Goal: Transaction & Acquisition: Obtain resource

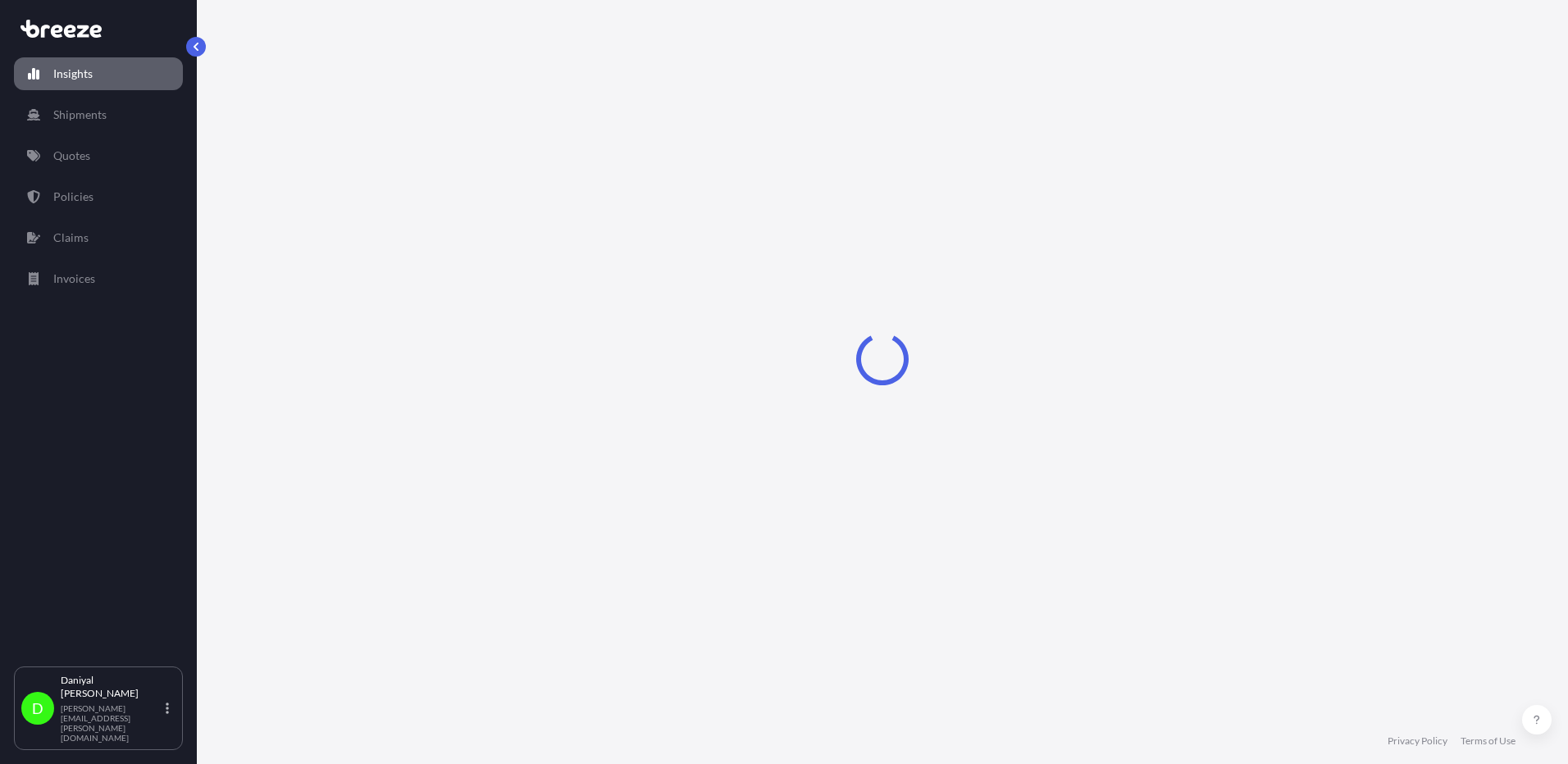
select select "2025"
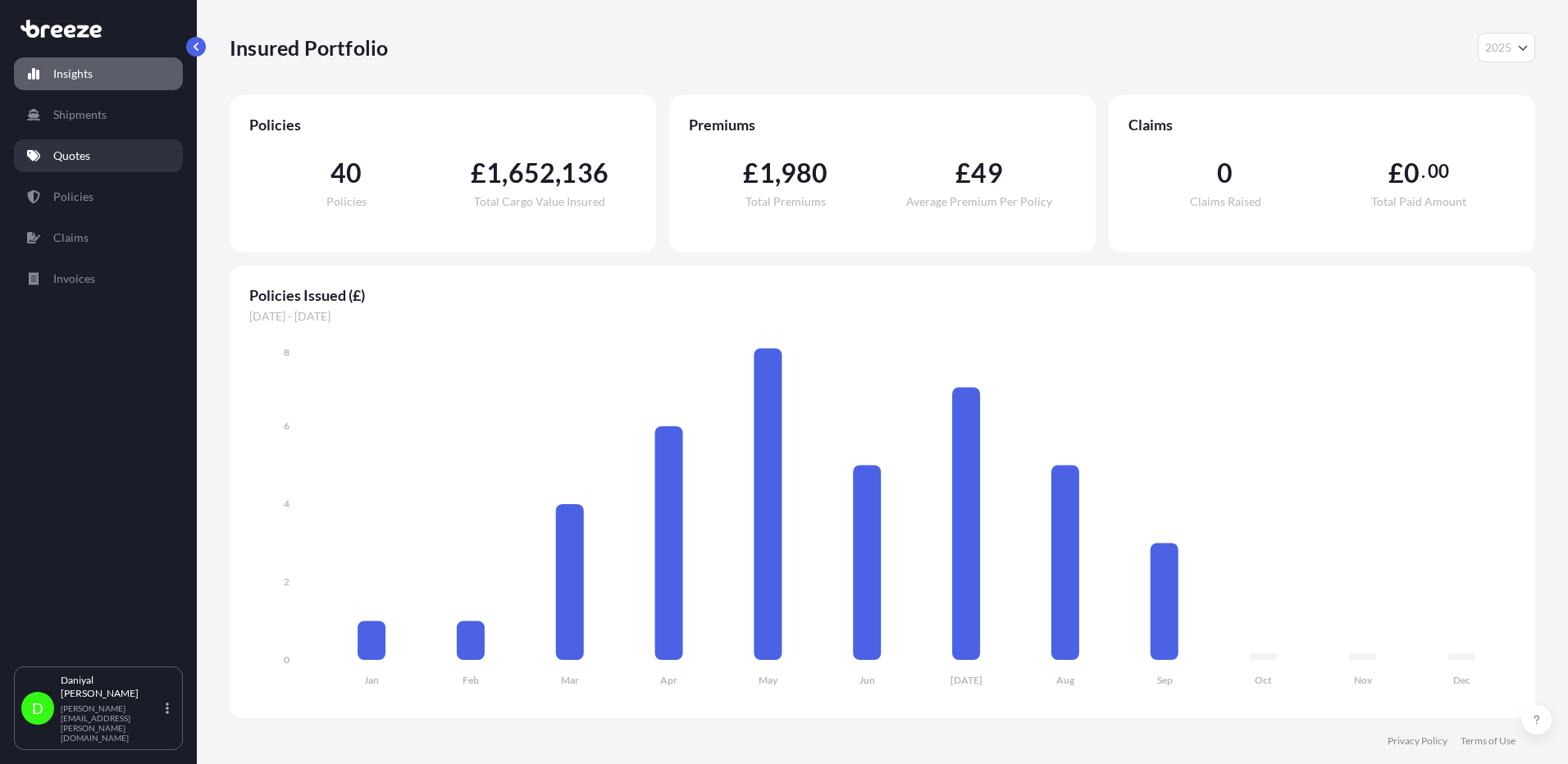
click at [82, 165] on link "Quotes" at bounding box center [98, 155] width 169 height 32
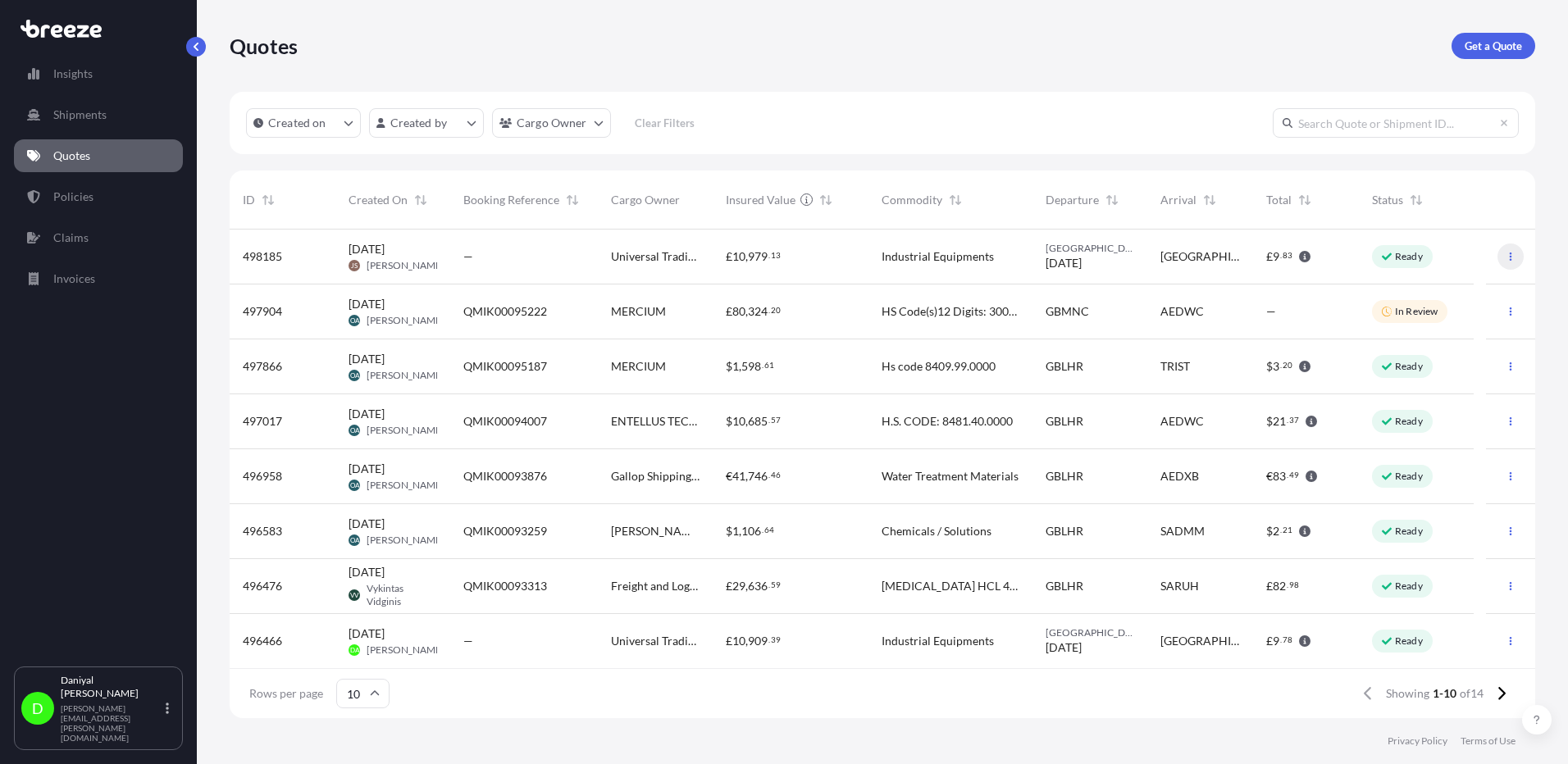
click at [1506, 257] on icon "button" at bounding box center [1510, 256] width 10 height 10
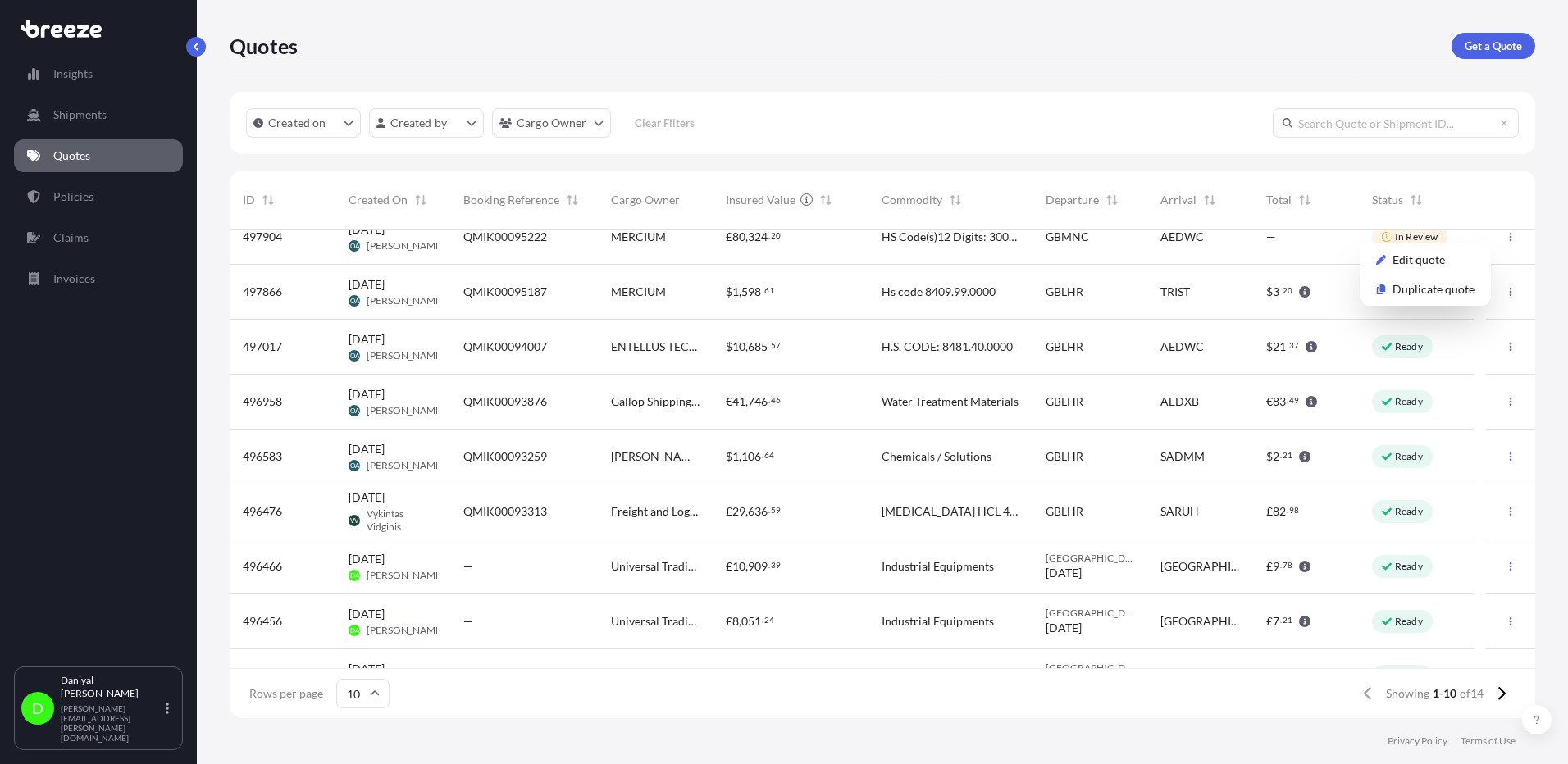
scroll to position [111, 0]
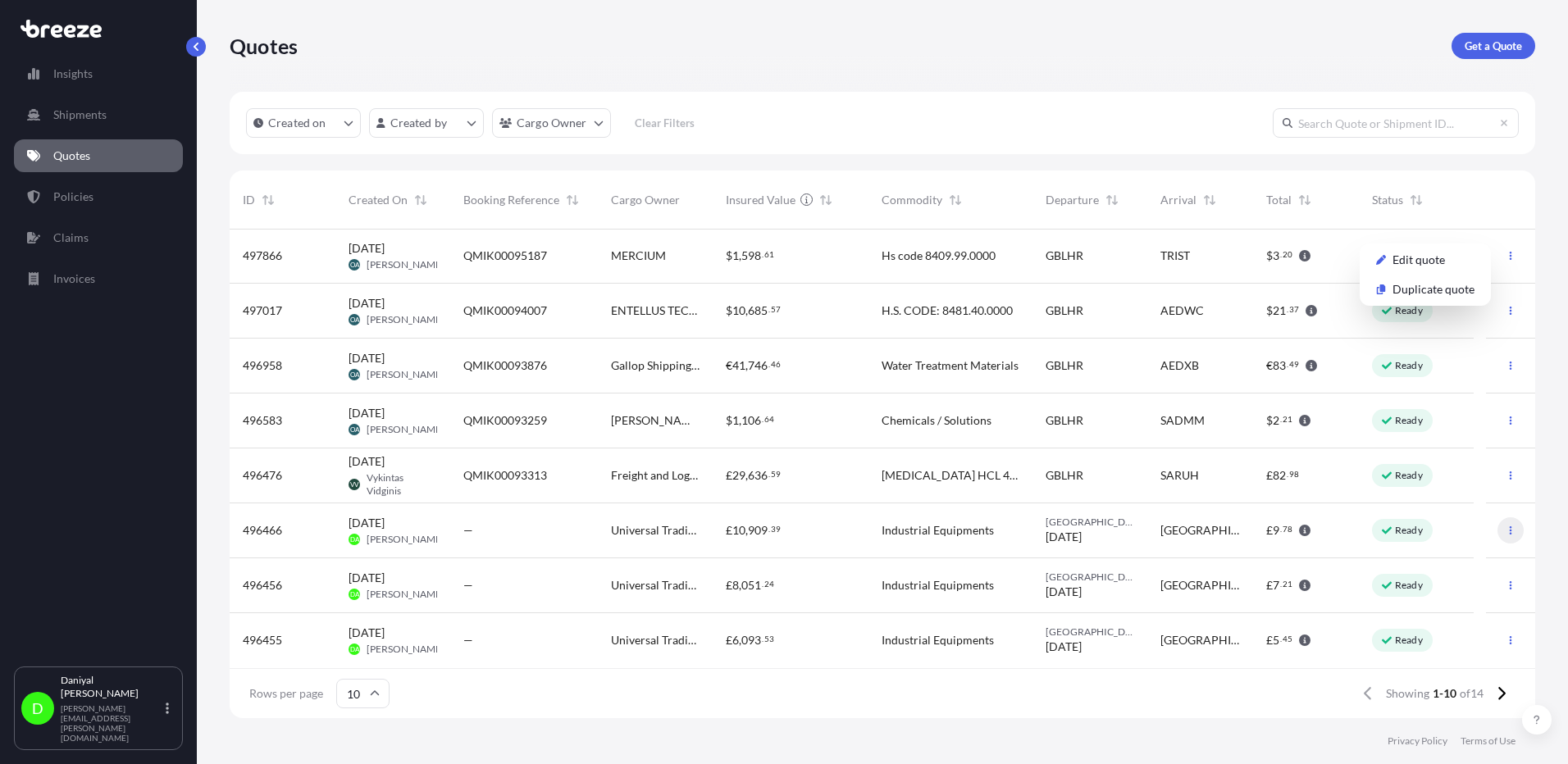
click at [1507, 526] on button "button" at bounding box center [1511, 531] width 26 height 26
click at [1498, 533] on button "button" at bounding box center [1511, 531] width 26 height 26
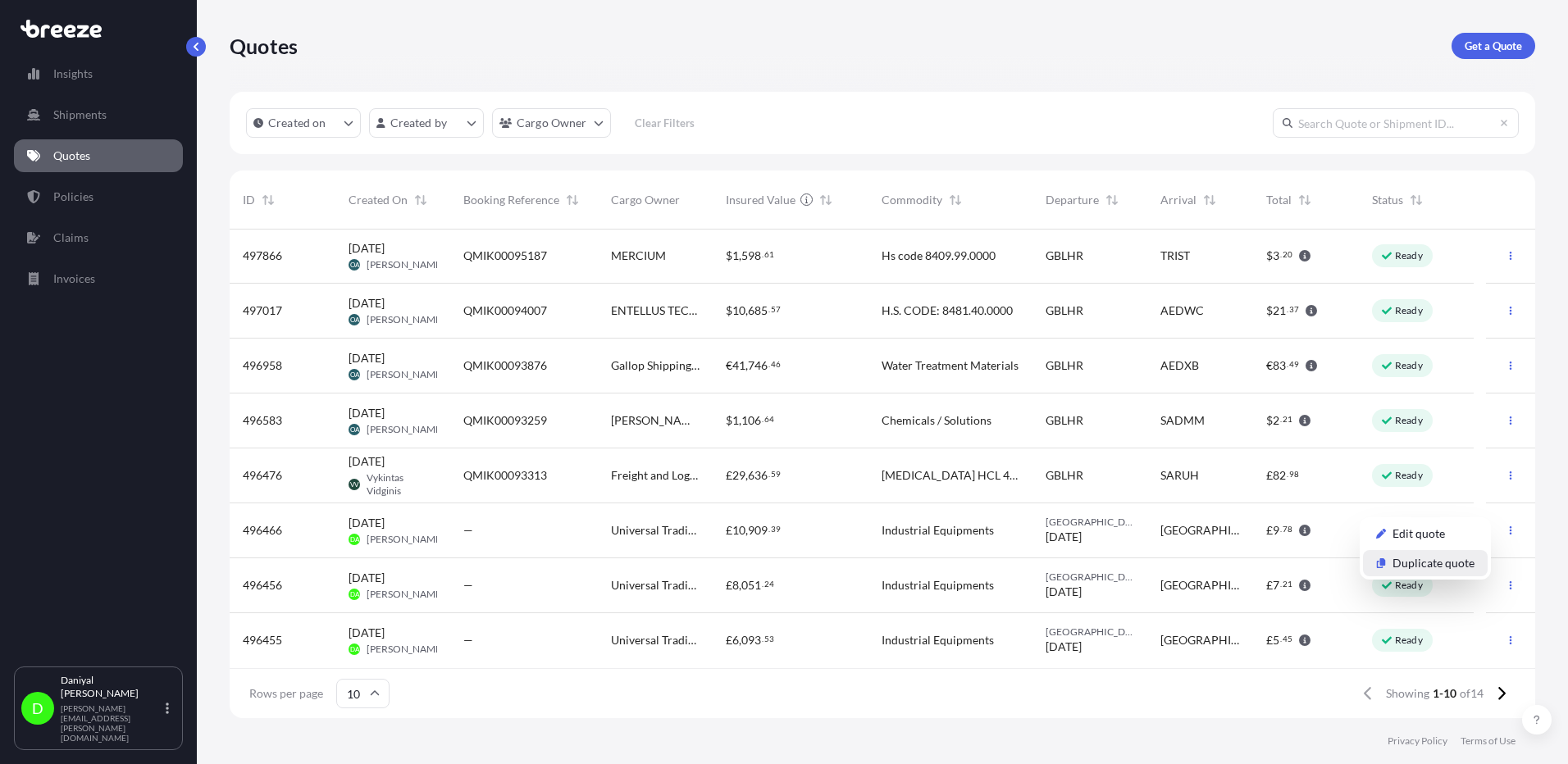
click at [1448, 558] on p "Duplicate quote" at bounding box center [1433, 563] width 82 height 17
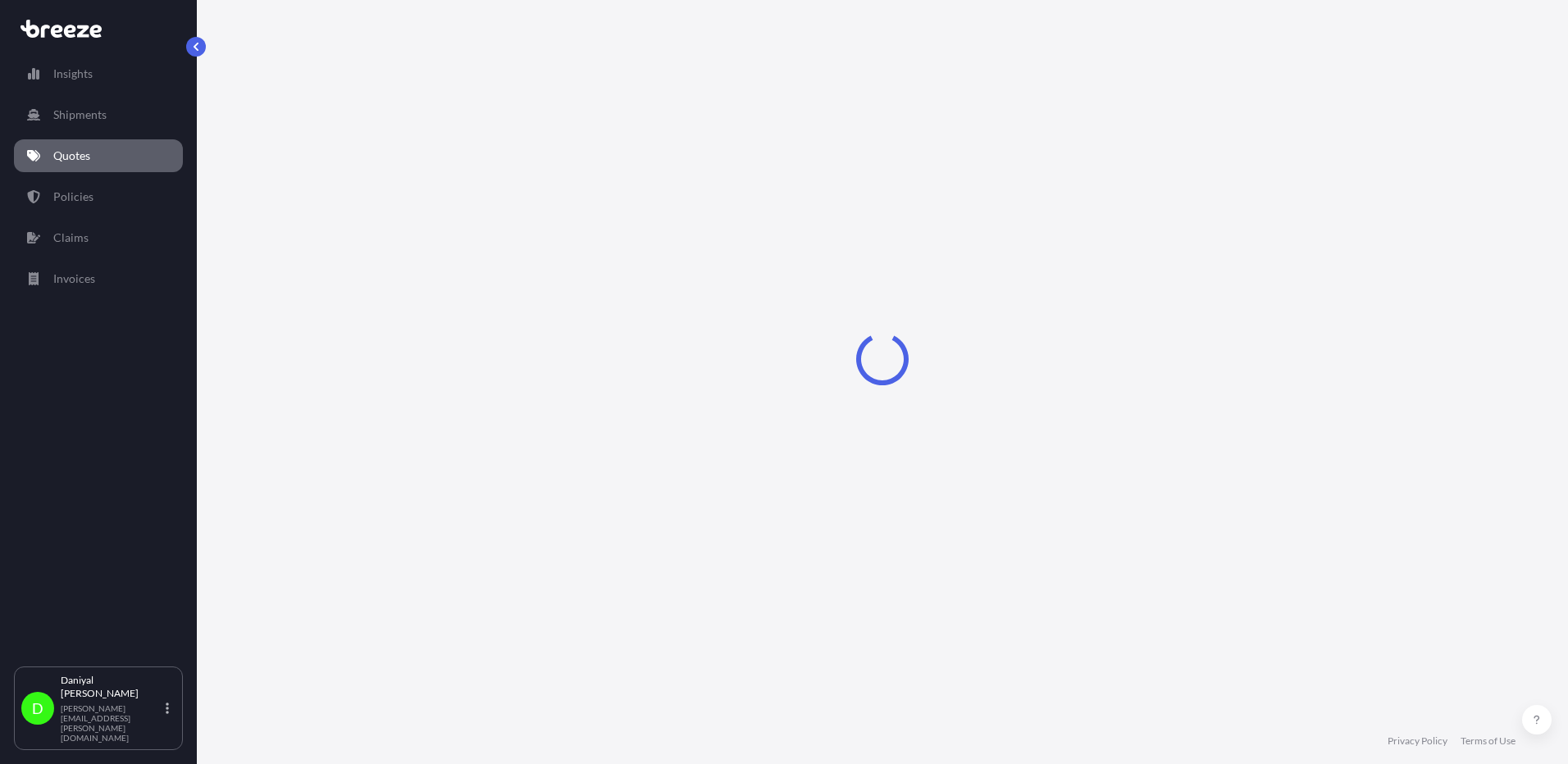
select select "Road"
select select "1"
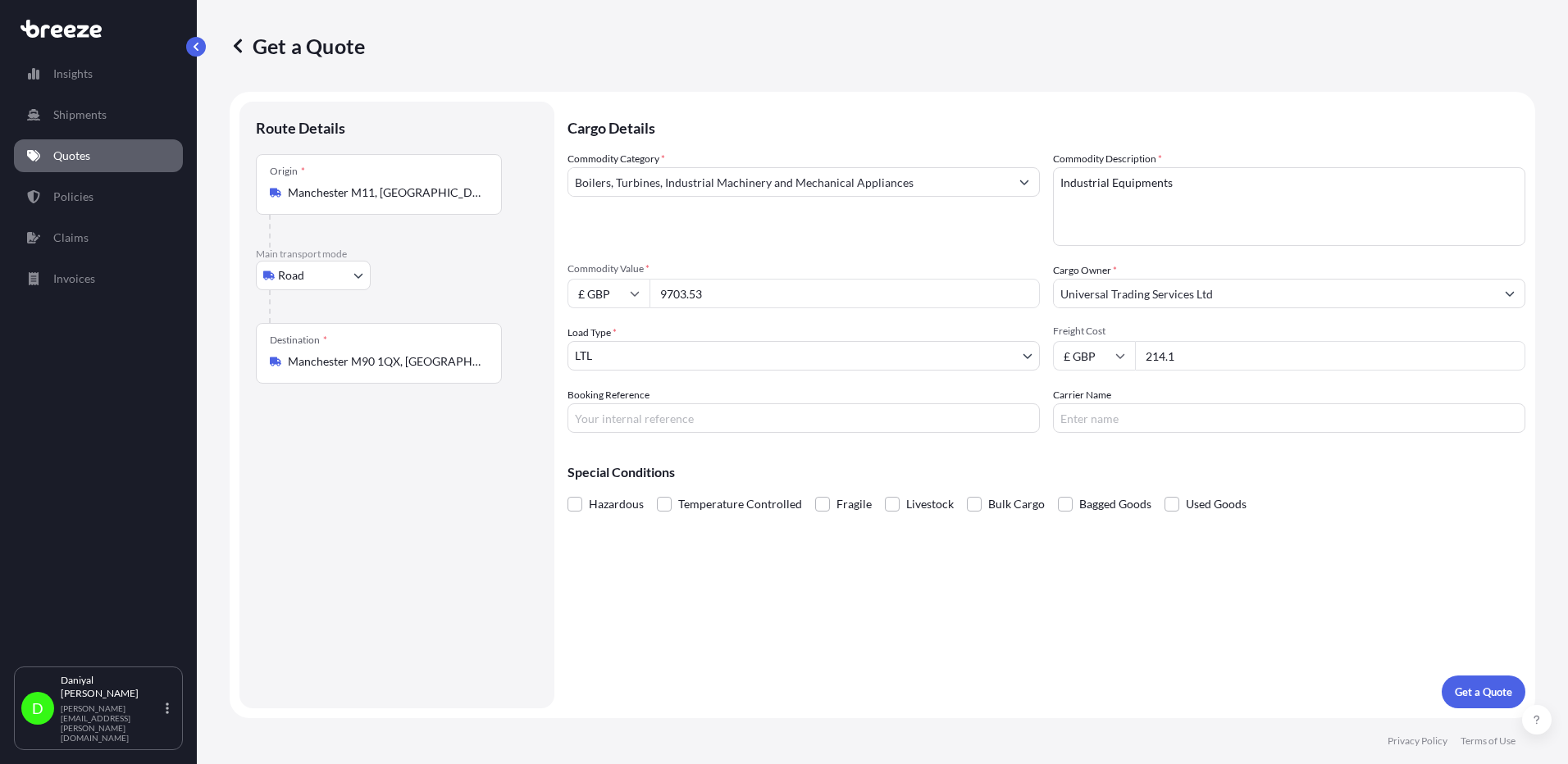
drag, startPoint x: 1107, startPoint y: 182, endPoint x: 1397, endPoint y: 182, distance: 290.0
click at [1400, 171] on textarea "Industrial Equipments" at bounding box center [1289, 207] width 472 height 79
drag, startPoint x: 767, startPoint y: 291, endPoint x: 267, endPoint y: 280, distance: 500.1
click at [290, 280] on form "Route Details Place of loading Road Road Rail Origin * [GEOGRAPHIC_DATA] Main t…" at bounding box center [883, 405] width 1306 height 626
type input "9696.42"
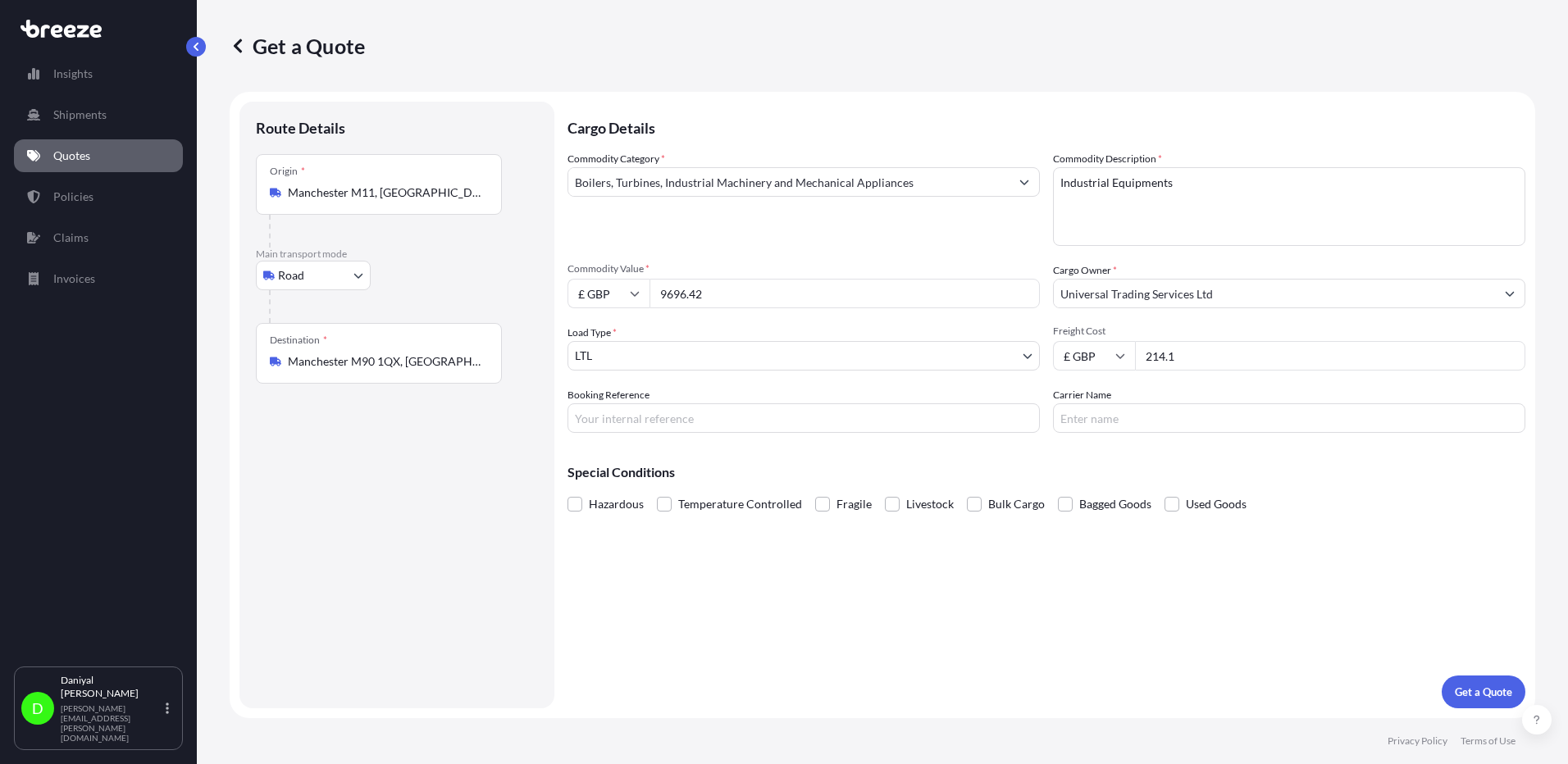
click at [1182, 348] on input "214.1" at bounding box center [1330, 356] width 390 height 30
type input "290"
click at [584, 351] on body "Insights Shipments Quotes Policies Claims Invoices D [PERSON_NAME] [PERSON_NAME…" at bounding box center [784, 382] width 1568 height 764
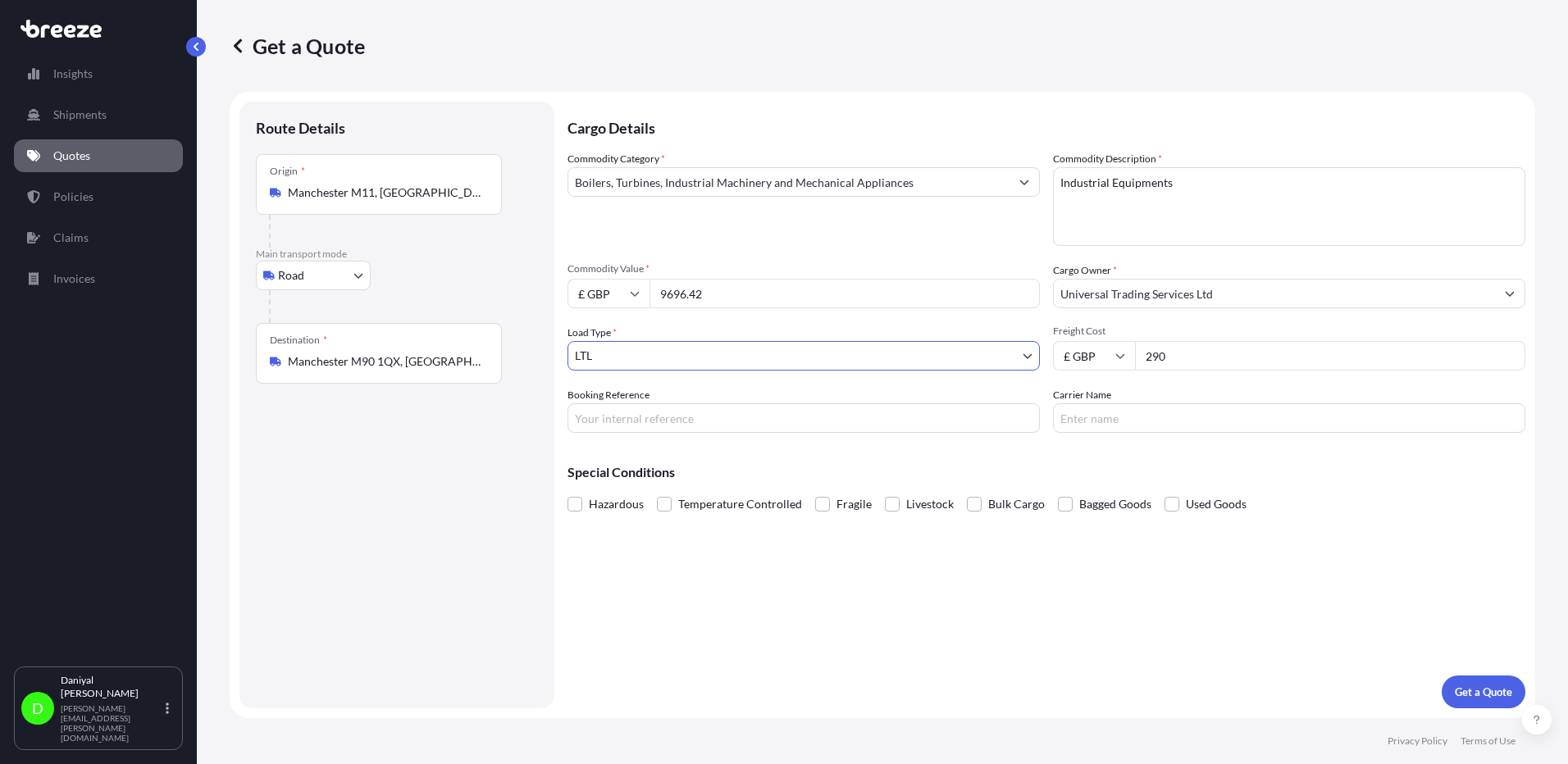
click at [454, 186] on input "Manchester M11, [GEOGRAPHIC_DATA]" at bounding box center [384, 192] width 194 height 17
drag, startPoint x: 426, startPoint y: 193, endPoint x: -44, endPoint y: 177, distance: 470.3
click at [0, 177] on html "1 option available. Insights Shipments Quotes Policies Claims Invoices D [PERSO…" at bounding box center [784, 382] width 1568 height 764
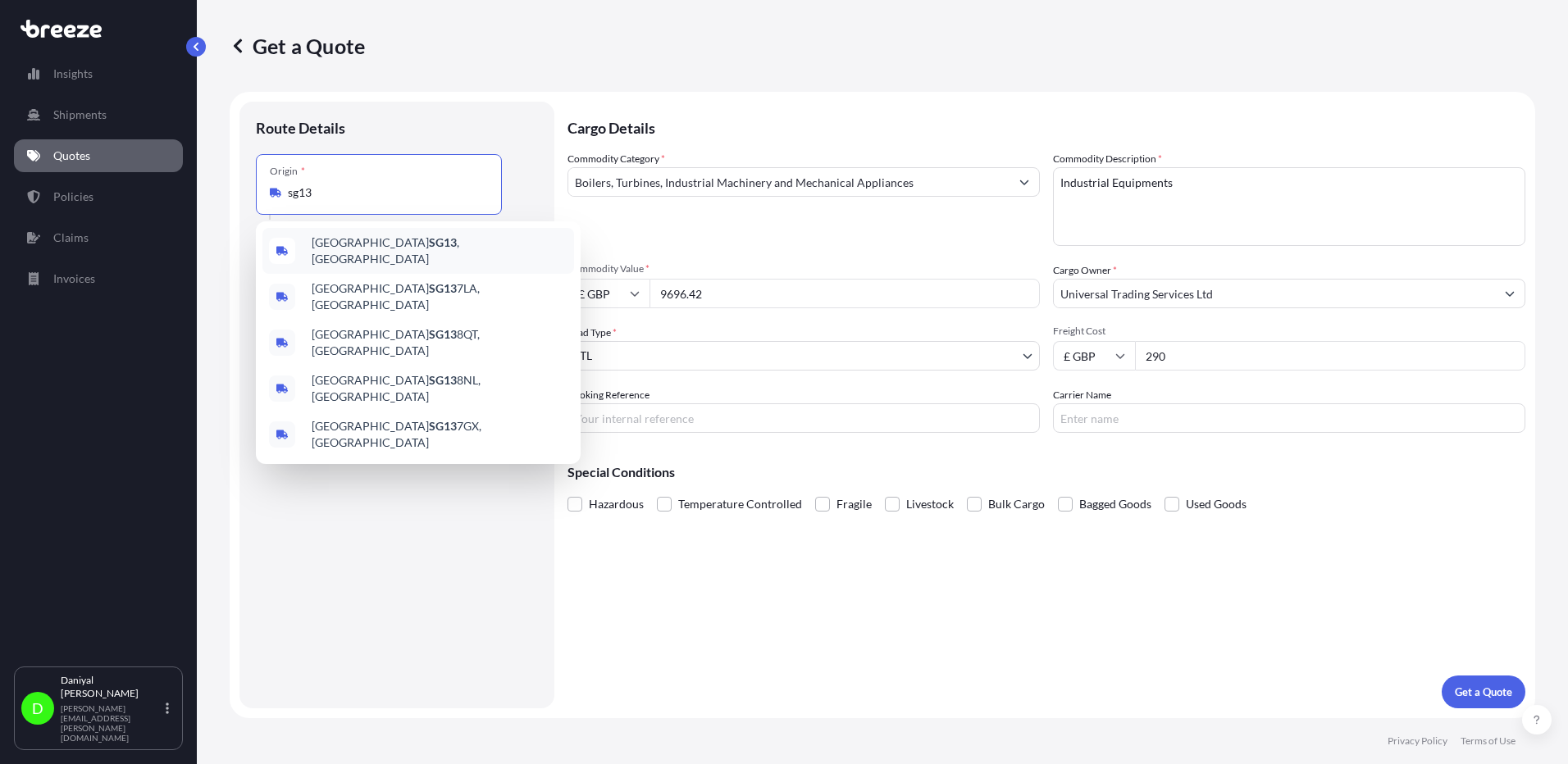
click at [333, 245] on span "Hertford SG13 , [GEOGRAPHIC_DATA]" at bounding box center [440, 250] width 256 height 32
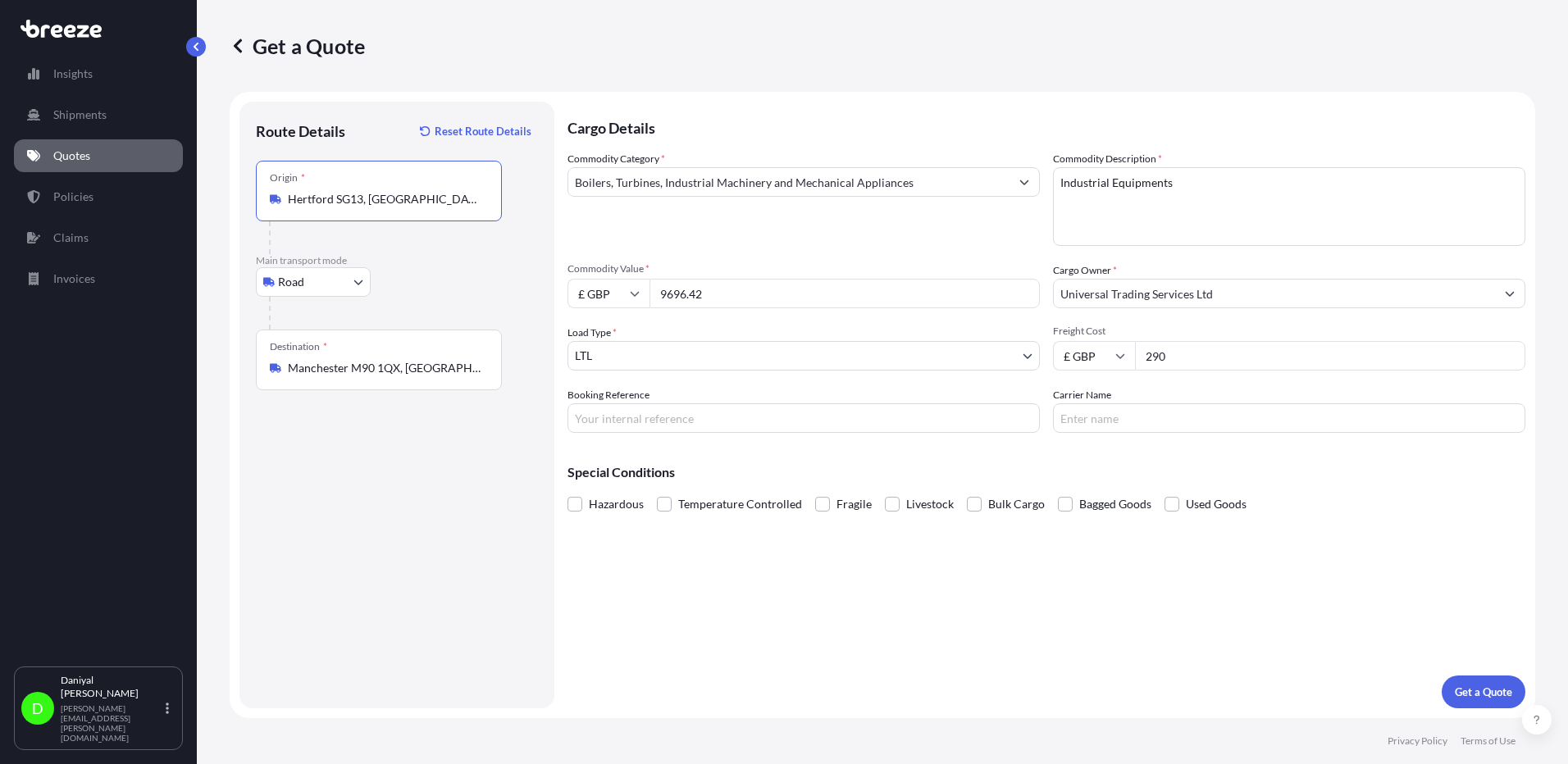
type input "Hertford SG13, [GEOGRAPHIC_DATA]"
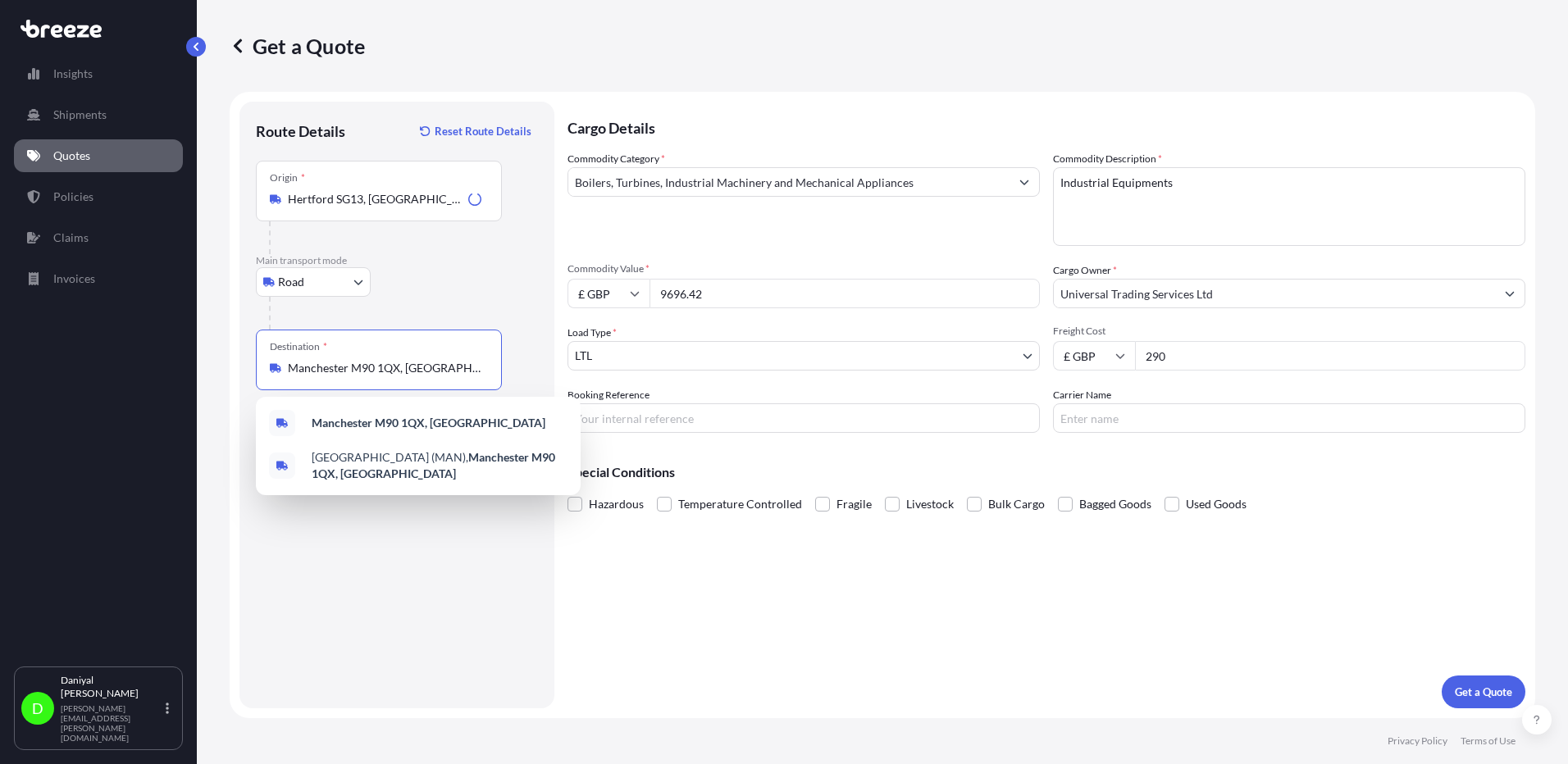
click at [407, 362] on input "Manchester M90 1QX, [GEOGRAPHIC_DATA]" at bounding box center [384, 368] width 194 height 17
drag, startPoint x: 420, startPoint y: 364, endPoint x: 35, endPoint y: 354, distance: 385.1
click at [35, 354] on div "Insights Shipments Quotes Policies Claims Invoices D [PERSON_NAME] [PERSON_NAME…" at bounding box center [784, 382] width 1568 height 764
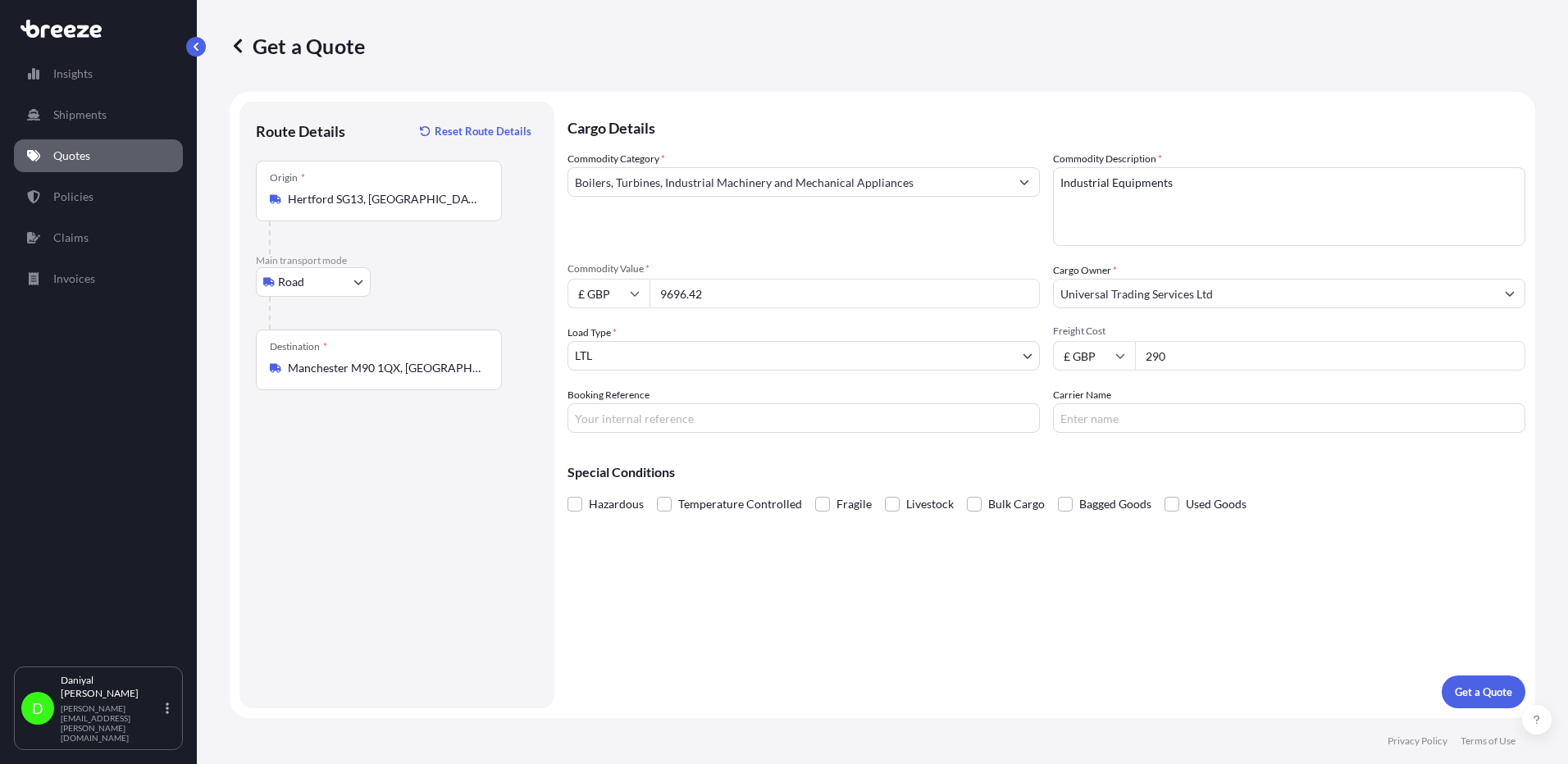
click at [419, 369] on input "Manchester M90 1QX, [GEOGRAPHIC_DATA]" at bounding box center [384, 368] width 194 height 17
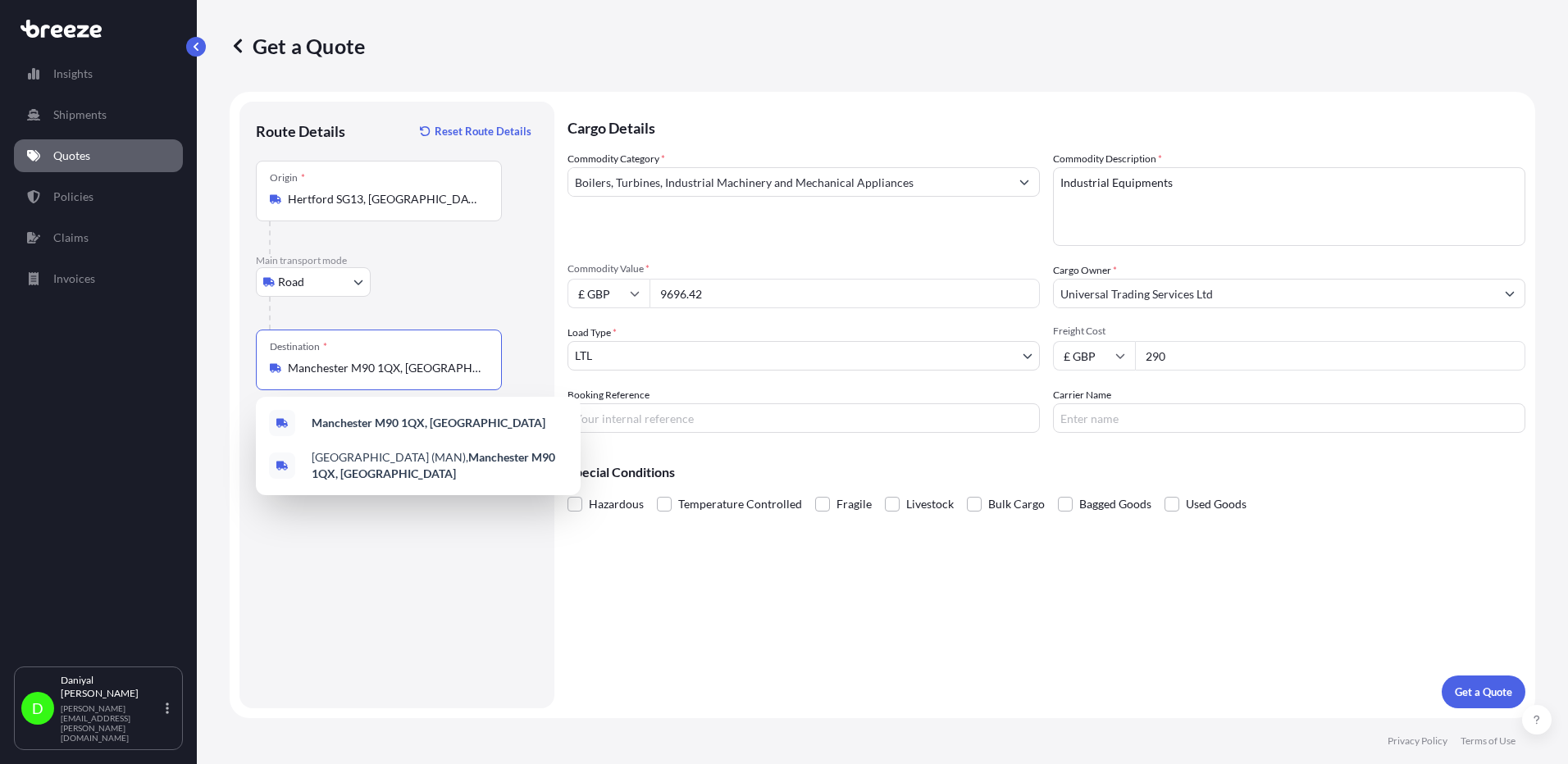
drag, startPoint x: 307, startPoint y: 371, endPoint x: 153, endPoint y: 396, distance: 156.0
click at [153, 396] on div "Insights Shipments Quotes Policies Claims Invoices D [PERSON_NAME] [PERSON_NAME…" at bounding box center [784, 382] width 1568 height 764
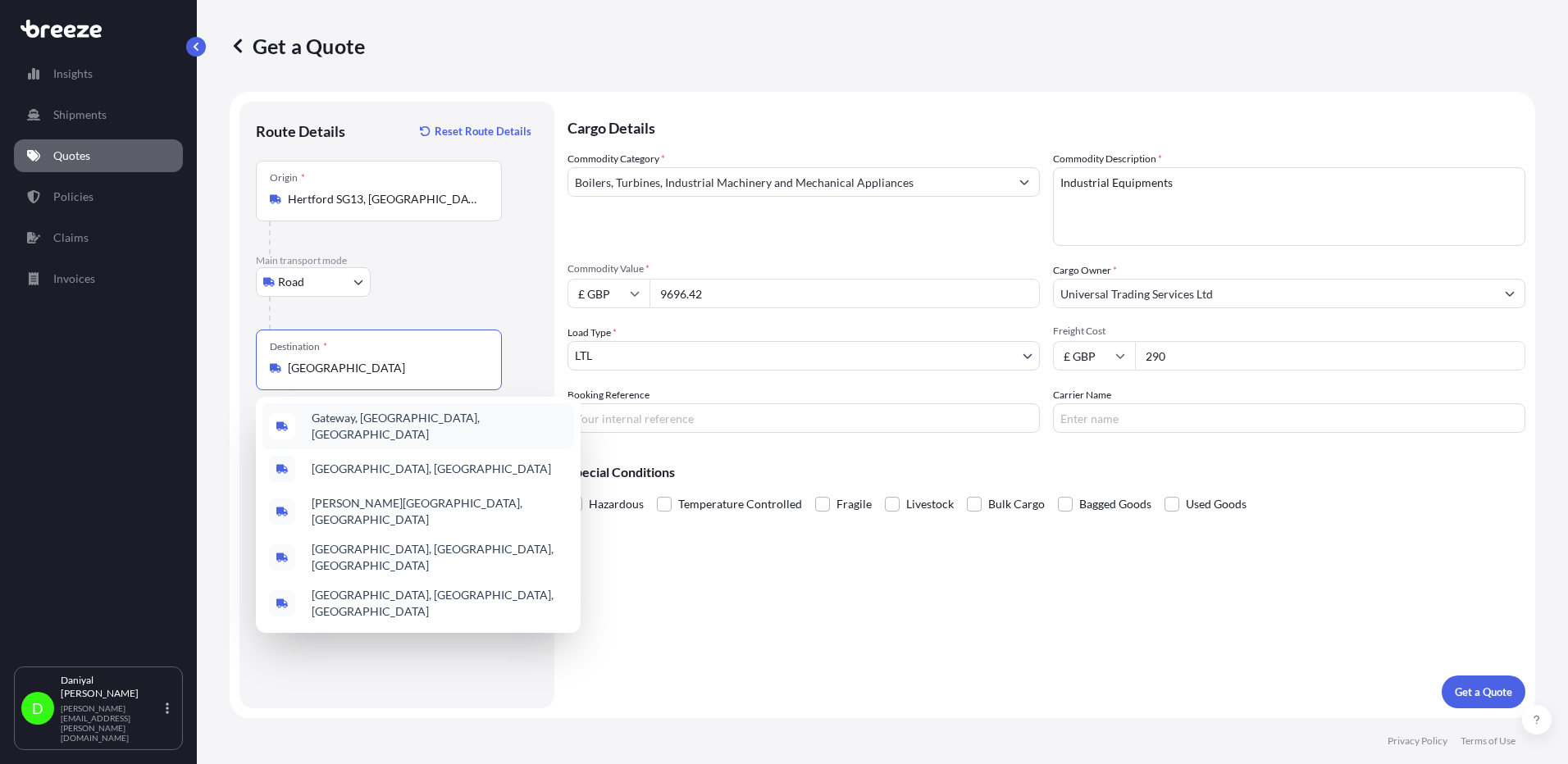
click at [423, 430] on div "Gateway, [GEOGRAPHIC_DATA], [GEOGRAPHIC_DATA]" at bounding box center [418, 426] width 311 height 46
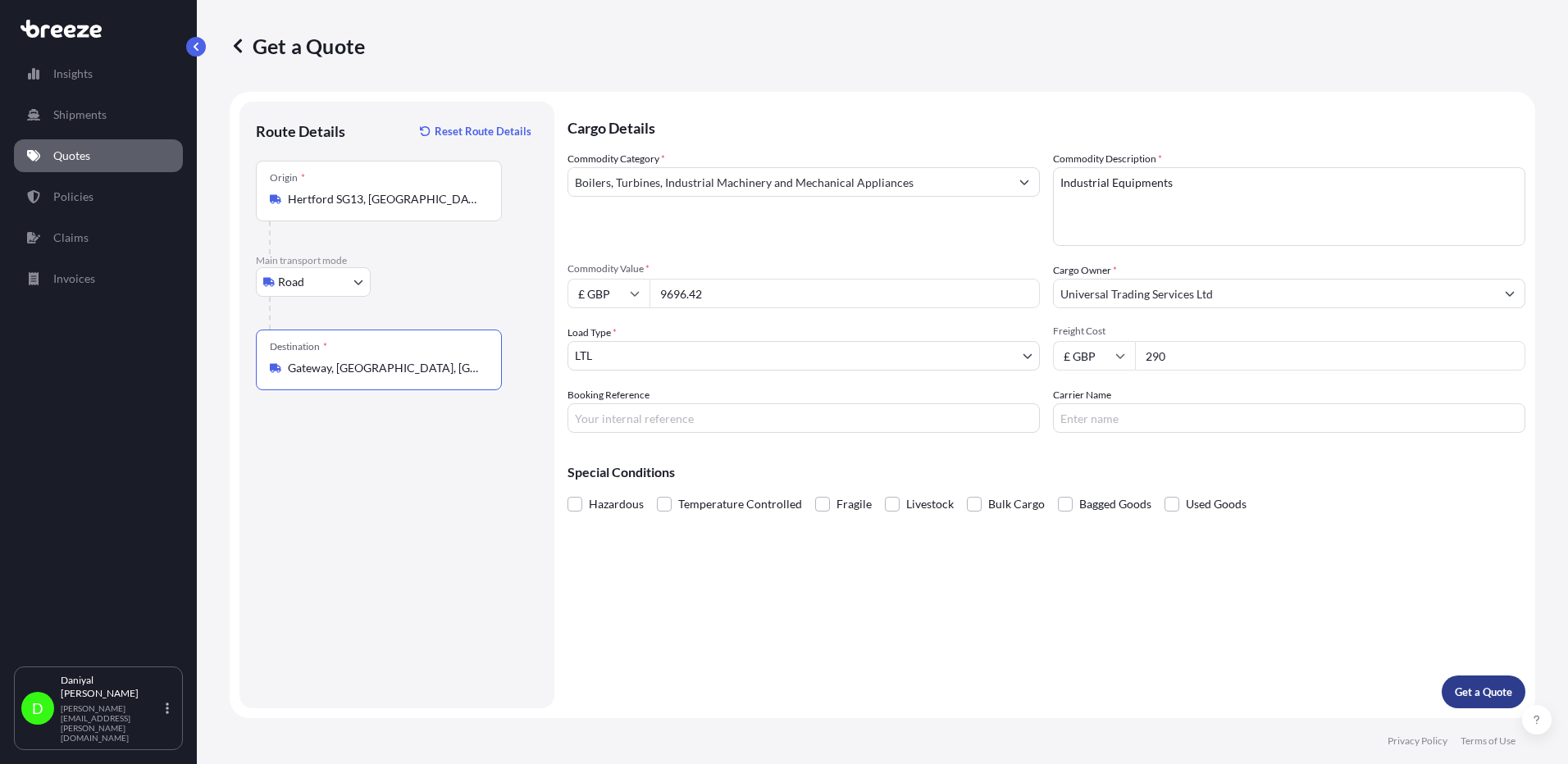
type input "Gateway, [GEOGRAPHIC_DATA], [GEOGRAPHIC_DATA]"
click at [1466, 698] on p "Get a Quote" at bounding box center [1483, 692] width 57 height 17
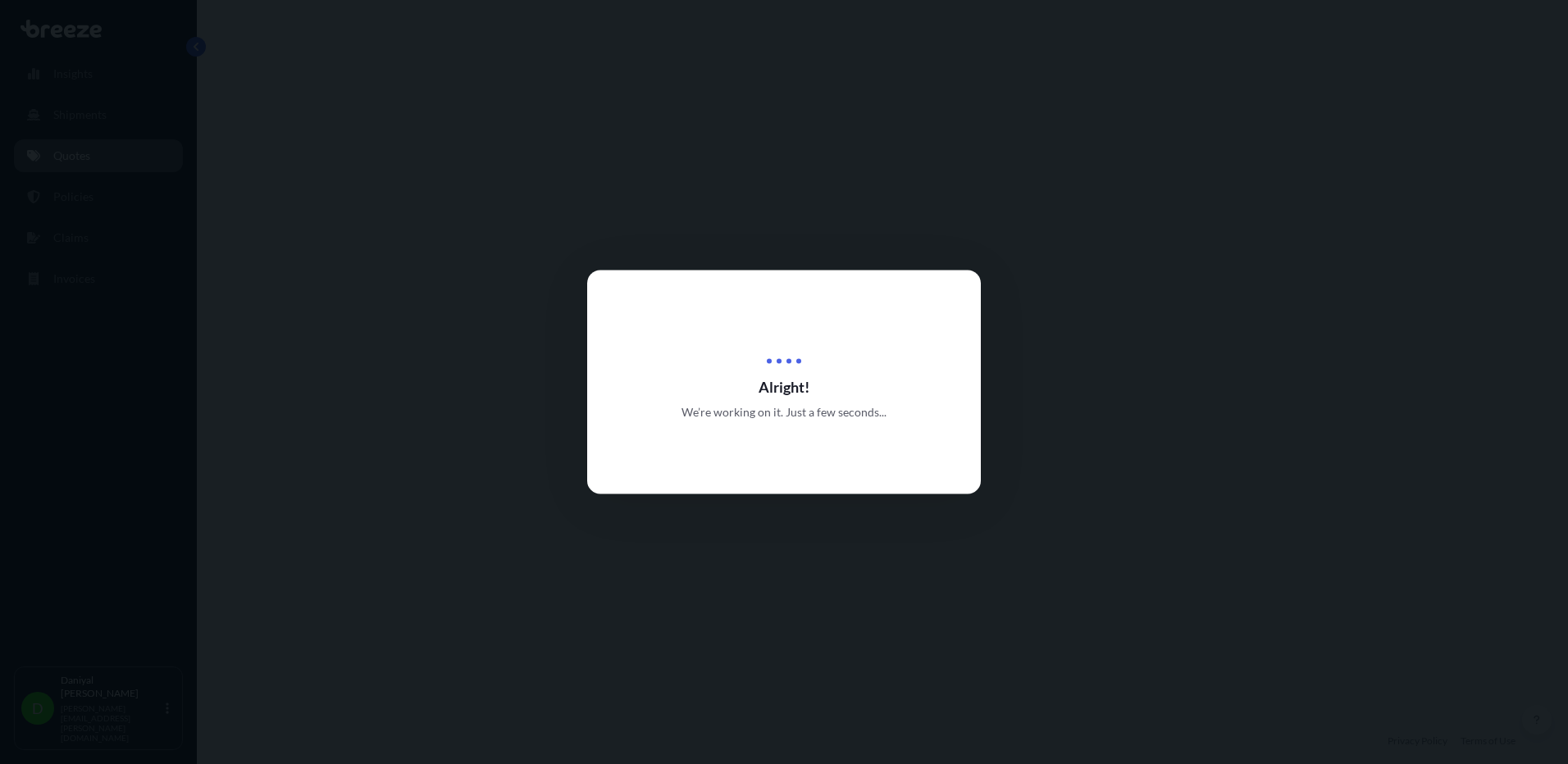
select select "Road"
select select "1"
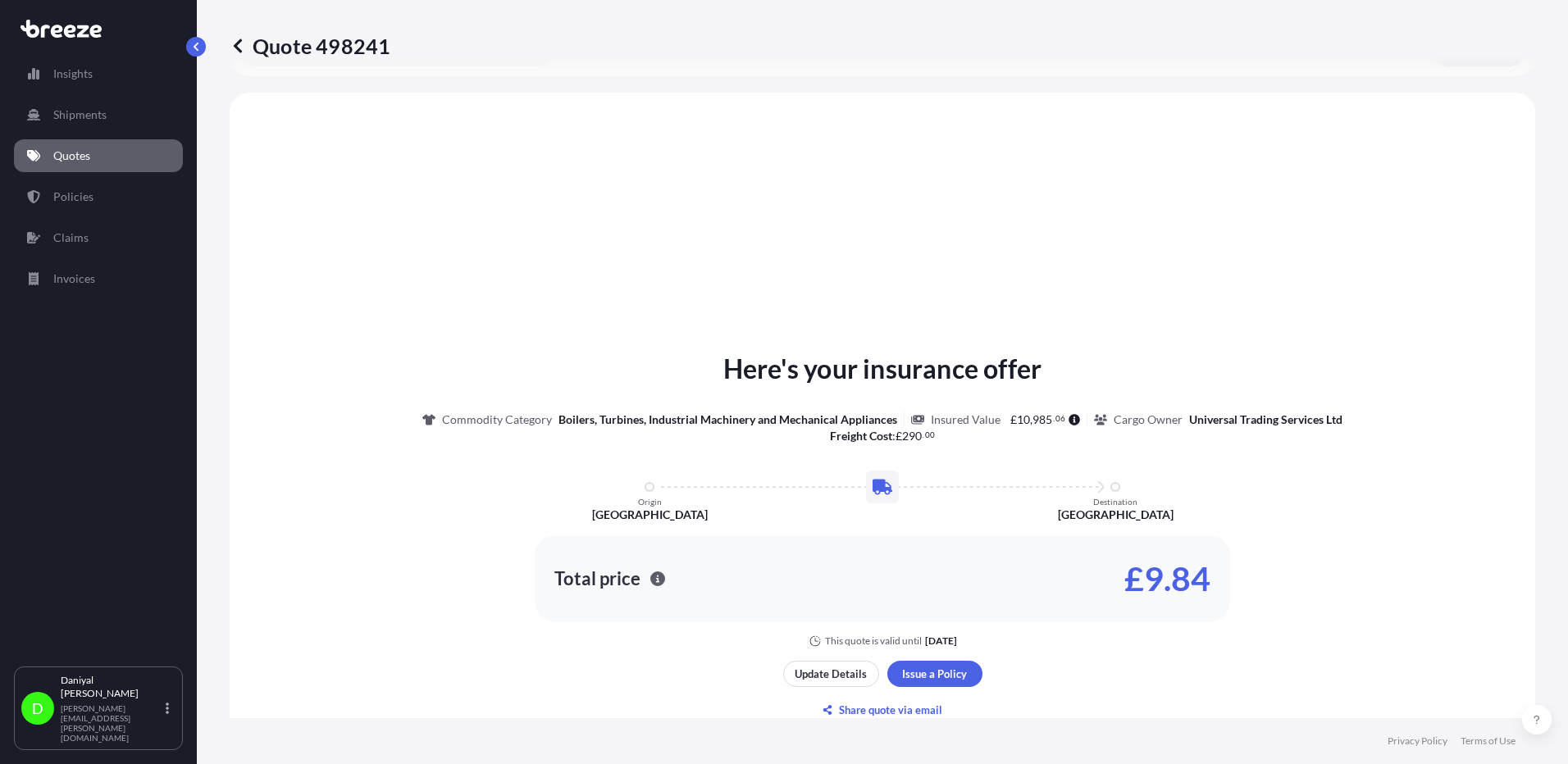
scroll to position [494, 0]
